Goal: Entertainment & Leisure: Consume media (video, audio)

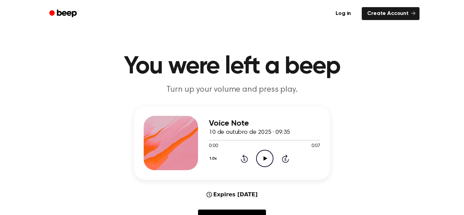
click at [263, 158] on icon "Play Audio" at bounding box center [264, 158] width 17 height 17
click at [264, 160] on icon at bounding box center [265, 158] width 4 height 4
click at [270, 157] on icon "Pause Audio" at bounding box center [264, 158] width 17 height 17
click at [261, 159] on icon "Play Audio" at bounding box center [264, 158] width 17 height 17
click at [264, 157] on icon at bounding box center [265, 158] width 4 height 4
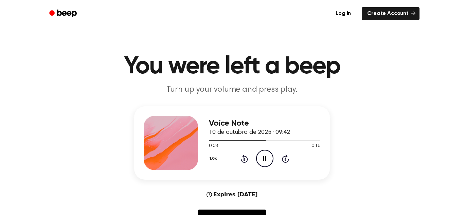
click at [261, 157] on icon "Pause Audio" at bounding box center [264, 158] width 17 height 17
click at [269, 157] on icon "Play Audio" at bounding box center [264, 158] width 17 height 17
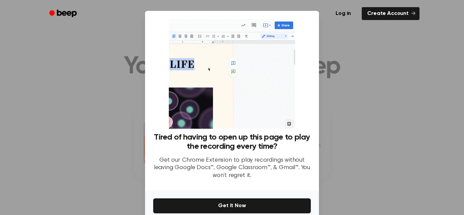
click at [368, 112] on div at bounding box center [232, 107] width 464 height 215
click at [330, 47] on div at bounding box center [232, 107] width 464 height 215
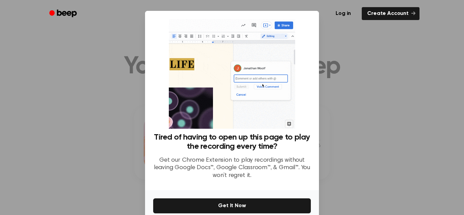
click at [381, 126] on div at bounding box center [232, 107] width 464 height 215
click at [353, 100] on div at bounding box center [232, 107] width 464 height 215
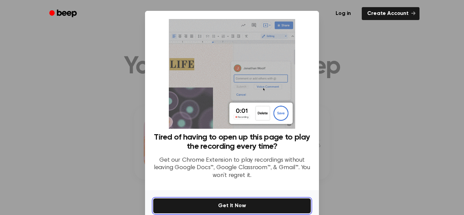
click at [307, 198] on button "Get It Now" at bounding box center [232, 205] width 158 height 15
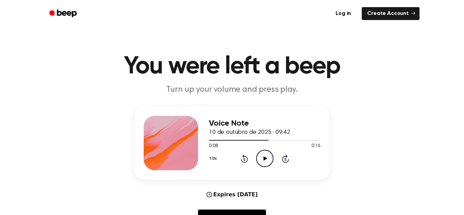
click at [259, 162] on icon "Play Audio" at bounding box center [264, 158] width 17 height 17
click at [259, 157] on icon "Pause Audio" at bounding box center [264, 158] width 17 height 17
click at [265, 158] on icon at bounding box center [265, 158] width 4 height 4
